Goal: Obtain resource: Obtain resource

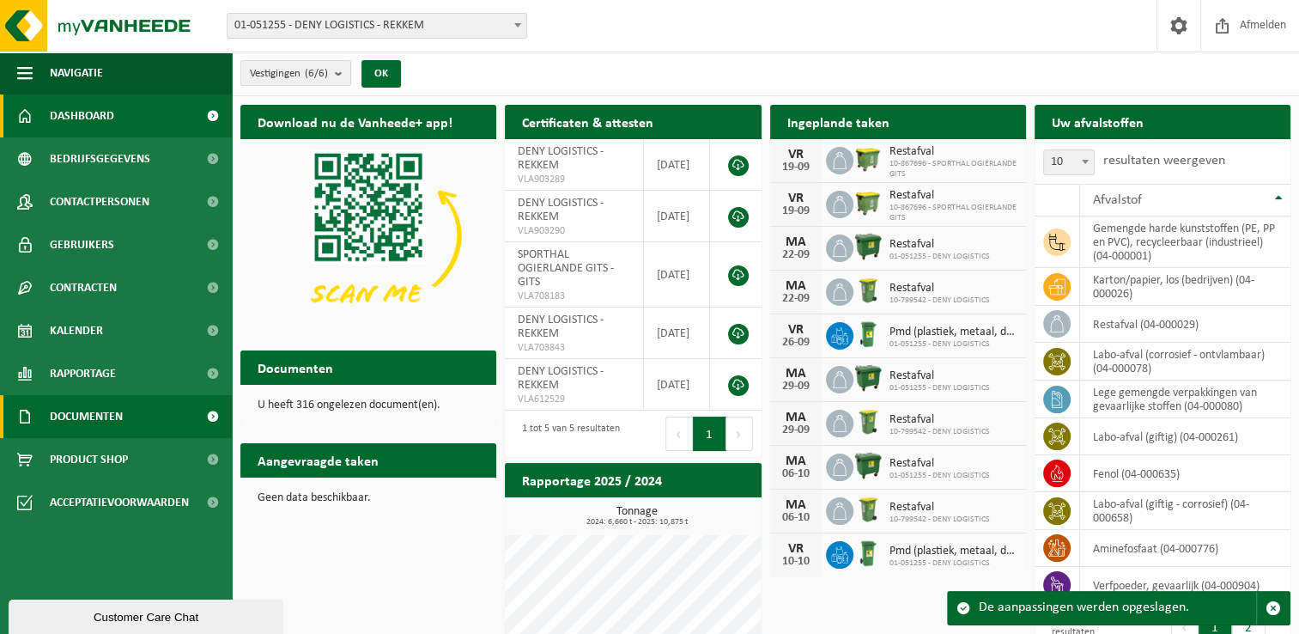
click at [111, 401] on span "Documenten" at bounding box center [86, 416] width 73 height 43
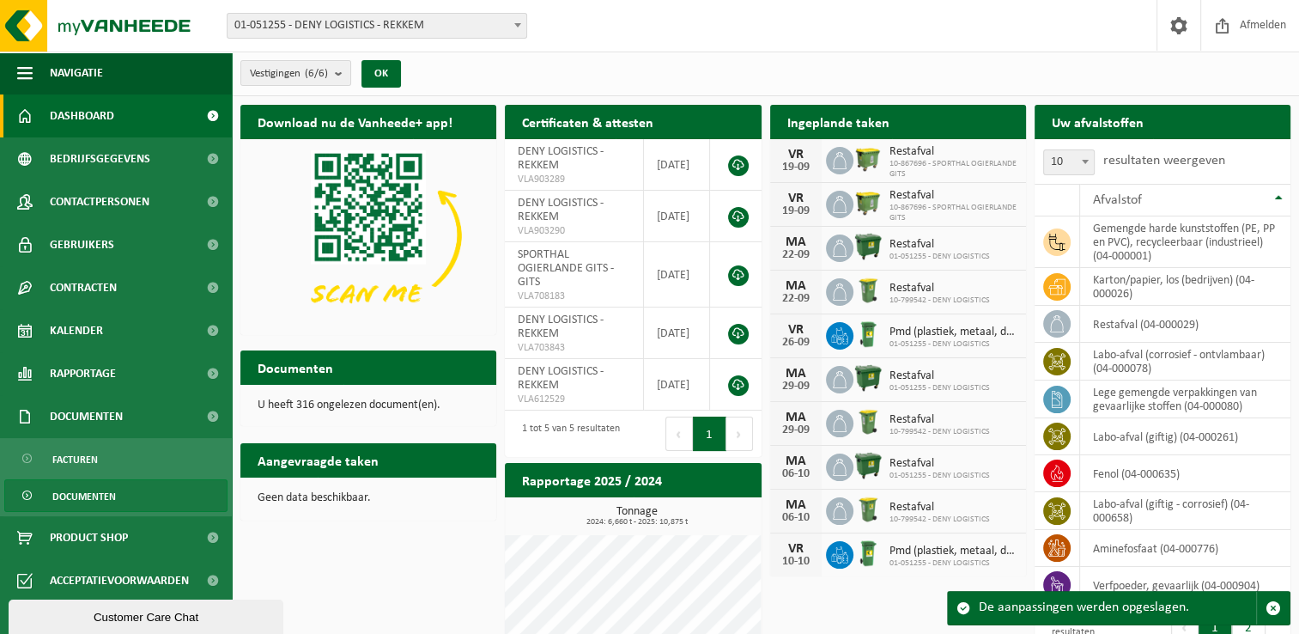
scroll to position [169, 0]
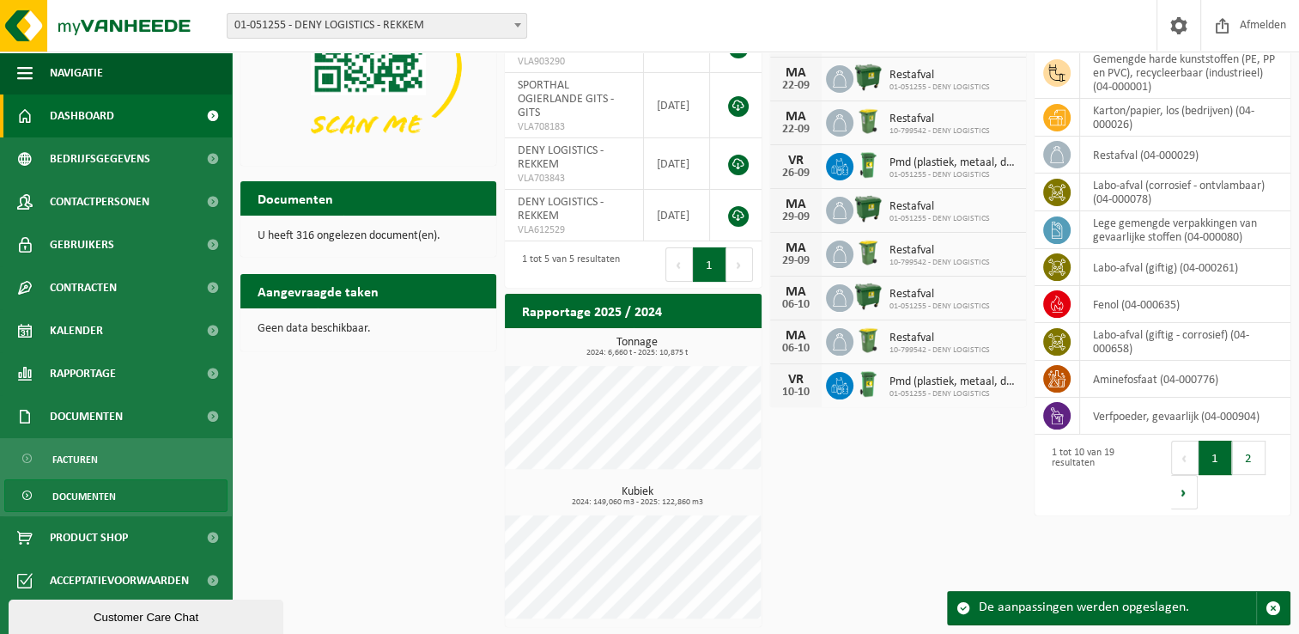
click at [88, 491] on span "Documenten" at bounding box center [84, 496] width 64 height 33
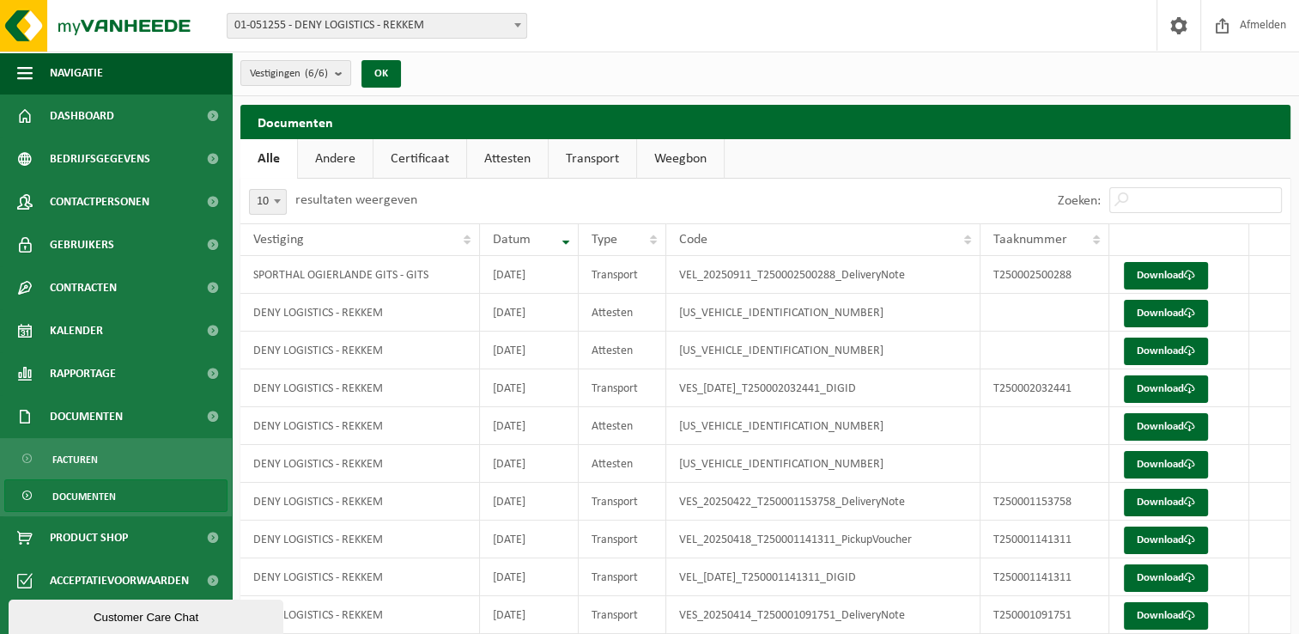
click at [504, 156] on link "Attesten" at bounding box center [507, 159] width 81 height 40
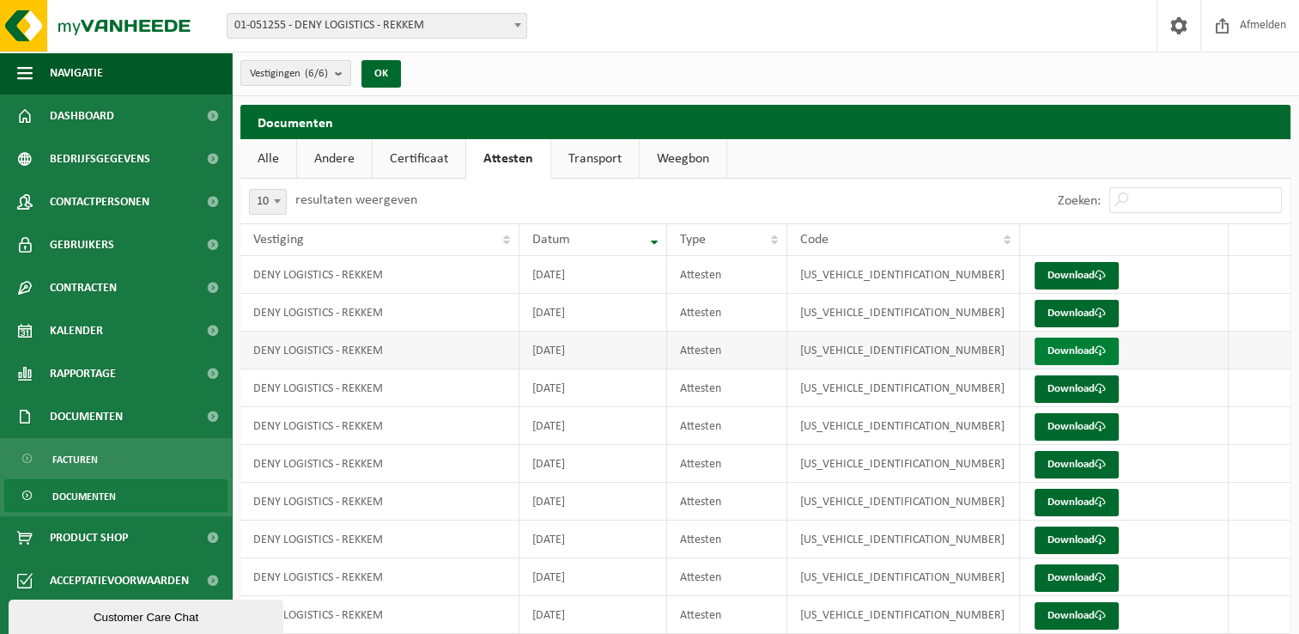
click at [1082, 356] on link "Download" at bounding box center [1077, 351] width 84 height 27
click at [1072, 314] on link "Download" at bounding box center [1077, 313] width 84 height 27
click at [1075, 268] on link "Download" at bounding box center [1077, 275] width 84 height 27
